Goal: Task Accomplishment & Management: Use online tool/utility

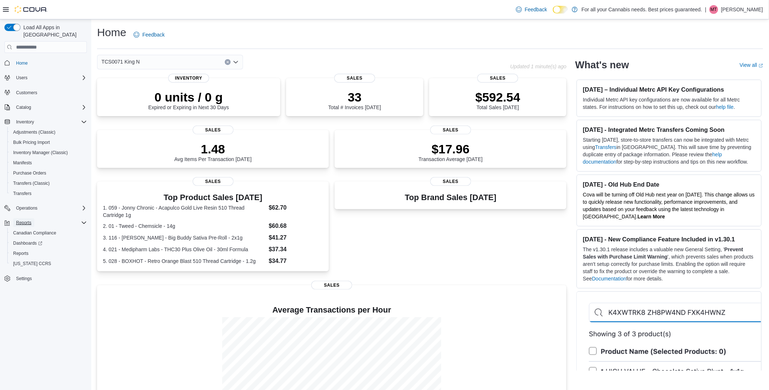
click at [31, 218] on button "Reports" at bounding box center [23, 222] width 21 height 9
click at [50, 218] on div "Reports" at bounding box center [50, 222] width 74 height 9
click at [26, 250] on span "Reports" at bounding box center [20, 253] width 15 height 6
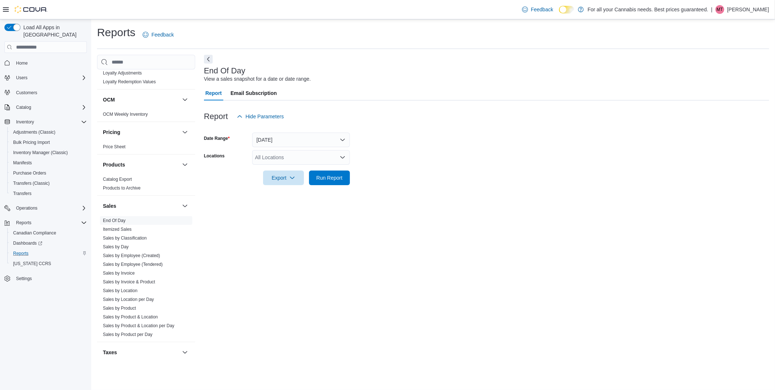
scroll to position [402, 0]
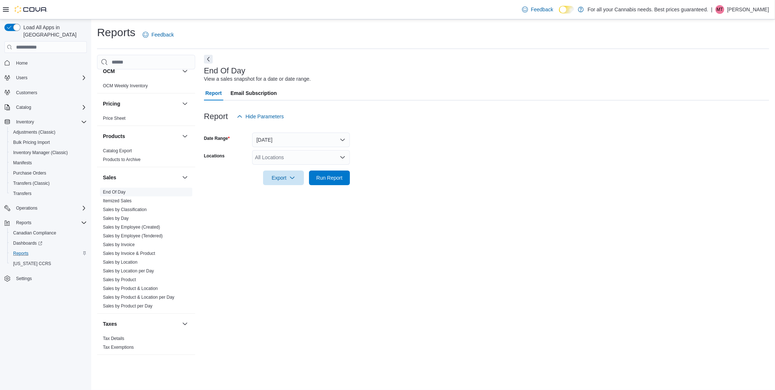
click at [122, 192] on link "End Of Day" at bounding box center [114, 191] width 23 height 5
click at [335, 161] on div "All Locations" at bounding box center [301, 157] width 98 height 15
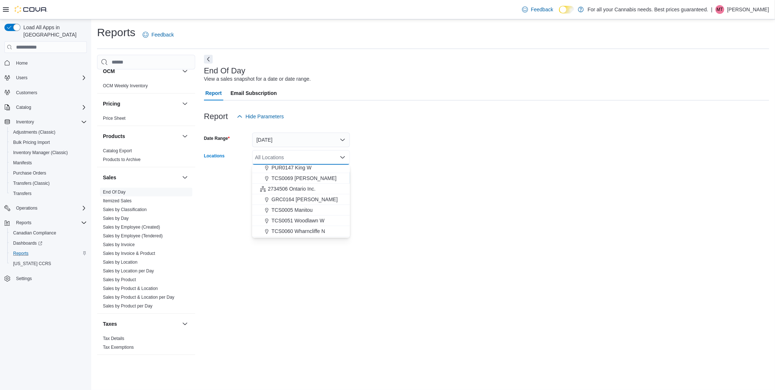
scroll to position [96, 0]
click at [298, 191] on span "TCS0201 King W" at bounding box center [291, 189] width 39 height 7
click at [384, 159] on form "Date Range [DATE] Locations TCS0201 [GEOGRAPHIC_DATA] box. Selected. TCS0201 Ki…" at bounding box center [486, 154] width 565 height 61
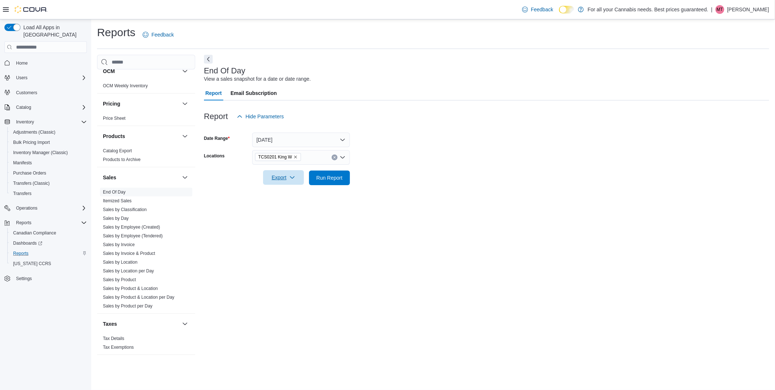
click at [290, 176] on icon "button" at bounding box center [292, 177] width 6 height 6
click at [283, 206] on span "Export to Pdf" at bounding box center [284, 207] width 33 height 6
click at [344, 155] on icon "Open list of options" at bounding box center [343, 157] width 6 height 6
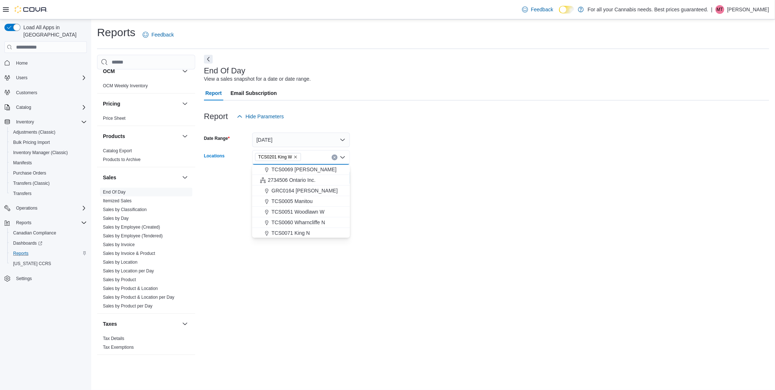
scroll to position [86, 0]
click at [297, 187] on span "TCS0071 King N" at bounding box center [291, 189] width 38 height 7
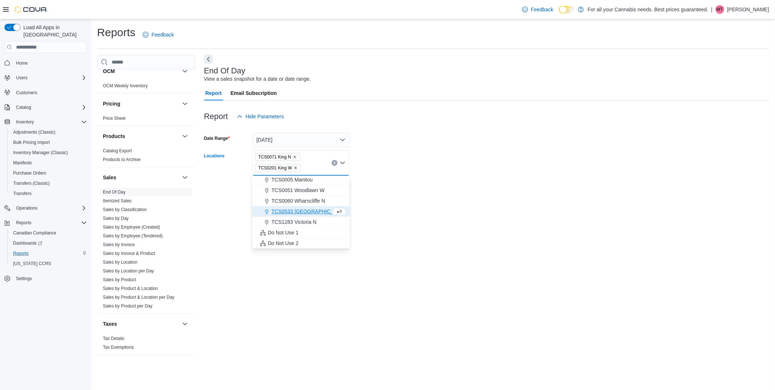
scroll to position [75, 0]
click at [433, 192] on form "Date Range [DATE] Locations TCS0071 [GEOGRAPHIC_DATA] box. Selected. TCS0071 Ki…" at bounding box center [486, 160] width 565 height 72
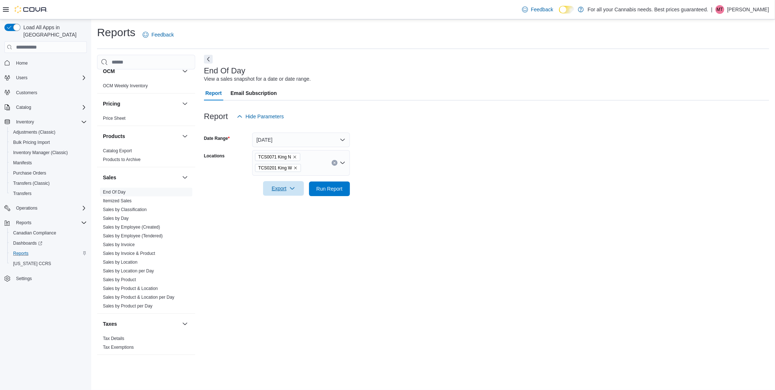
click at [296, 168] on icon "Remove TCS0201 King W from selection in this group" at bounding box center [295, 168] width 4 height 4
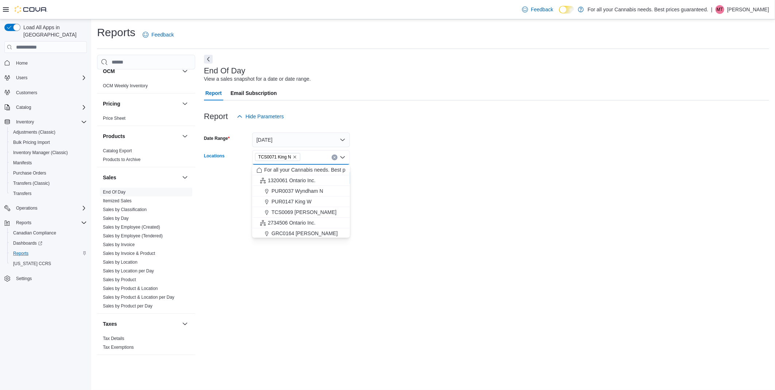
click at [589, 209] on div "End Of Day View a sales snapshot for a date or date range. Report Email Subscri…" at bounding box center [486, 208] width 565 height 307
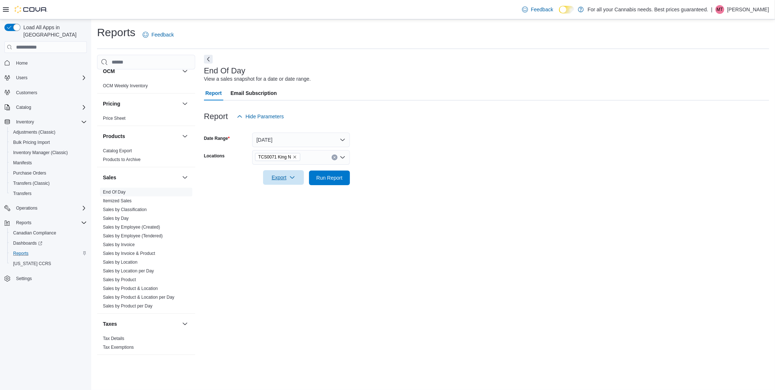
click at [295, 176] on icon "button" at bounding box center [292, 177] width 6 height 6
click at [278, 204] on span "Export to Pdf" at bounding box center [284, 207] width 33 height 6
click at [775, 128] on html "Feedback Dark Mode For all your Cannabis needs. Best prices guaranteed. | MT [P…" at bounding box center [387, 195] width 775 height 390
click at [749, 245] on div "End Of Day View a sales snapshot for a date or date range. Report Email Subscri…" at bounding box center [486, 208] width 565 height 307
